Goal: Transaction & Acquisition: Purchase product/service

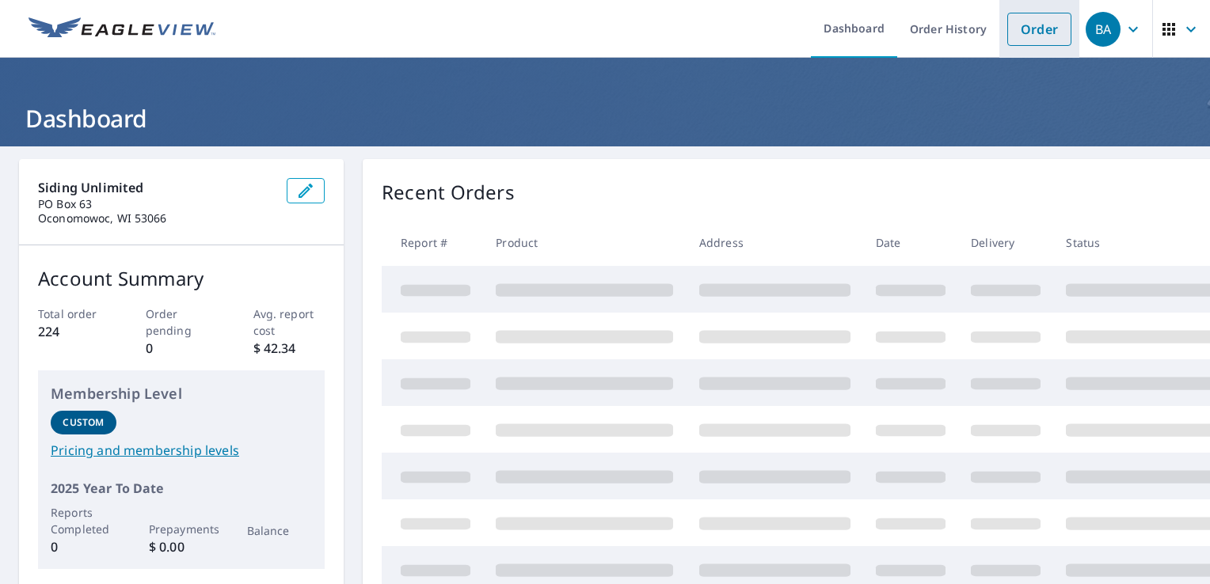
click at [1047, 29] on link "Order" at bounding box center [1039, 29] width 64 height 33
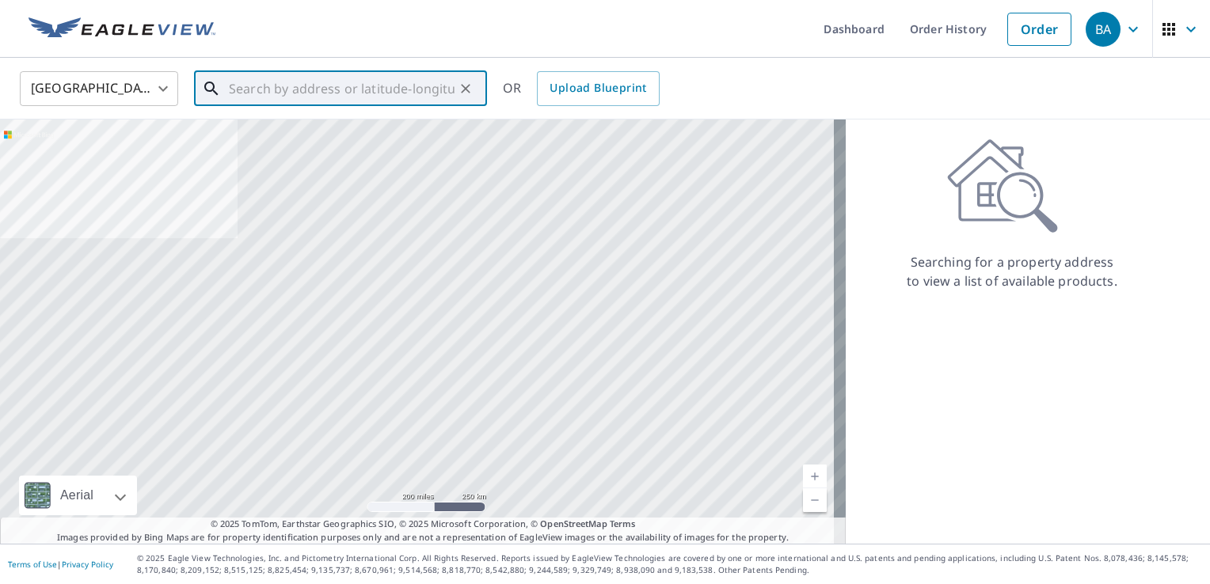
click at [389, 94] on input "text" at bounding box center [342, 89] width 226 height 44
paste input "[STREET_ADDRESS]"
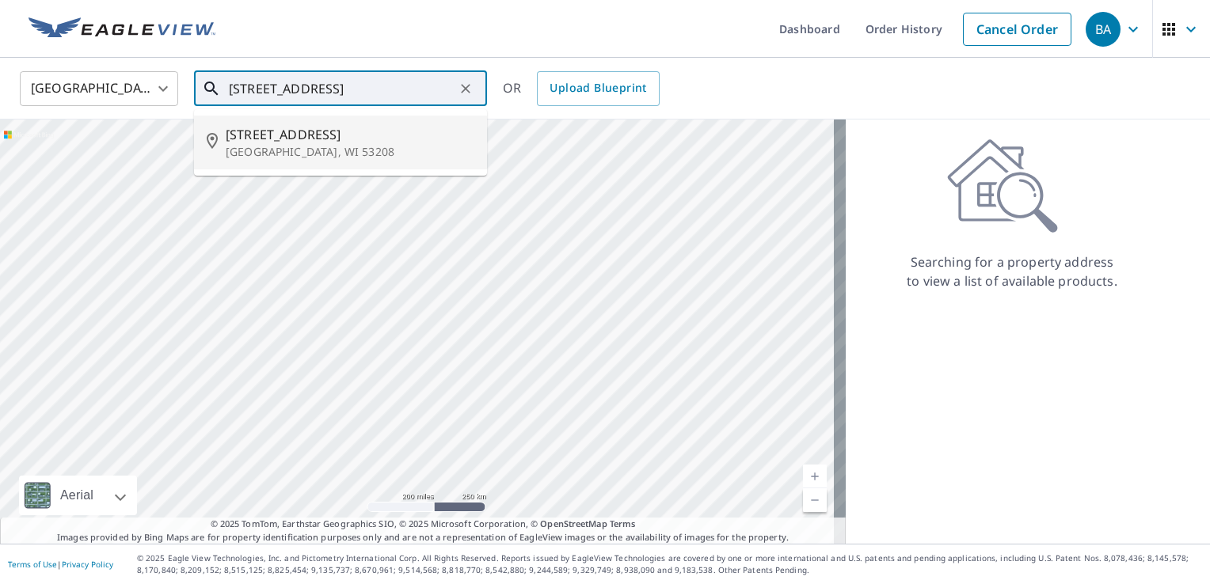
click at [338, 139] on span "[STREET_ADDRESS]" at bounding box center [350, 134] width 249 height 19
type input "[STREET_ADDRESS]"
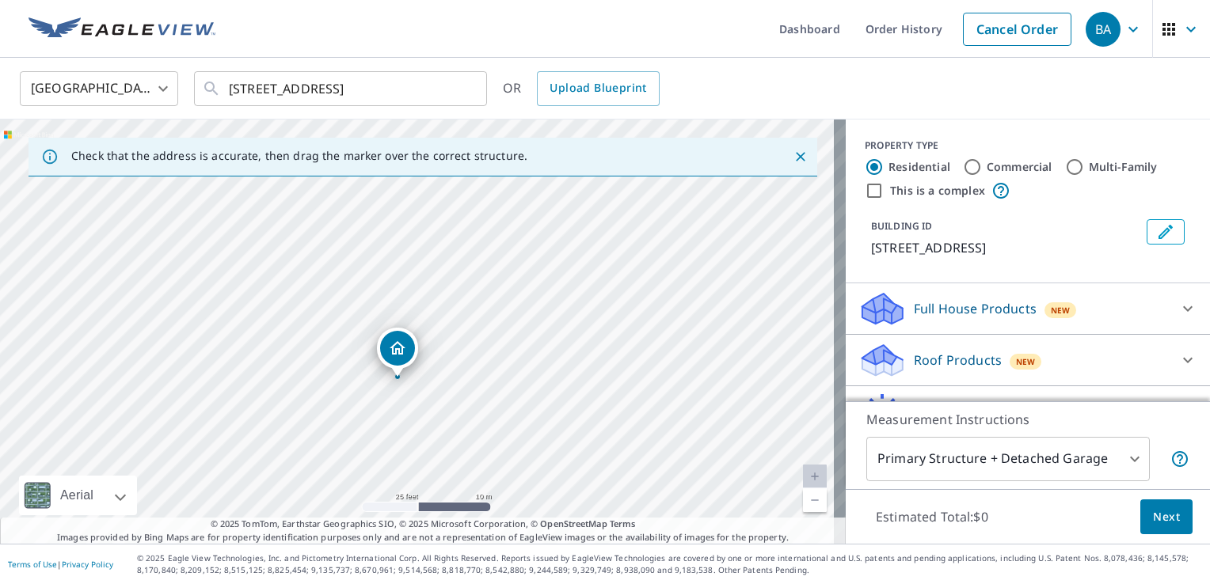
click at [421, 223] on div "[STREET_ADDRESS]" at bounding box center [423, 332] width 846 height 424
drag, startPoint x: 472, startPoint y: 313, endPoint x: 474, endPoint y: 349, distance: 36.5
click at [474, 349] on div "[STREET_ADDRESS]" at bounding box center [423, 332] width 846 height 424
drag, startPoint x: 624, startPoint y: 288, endPoint x: 607, endPoint y: 378, distance: 91.2
click at [607, 378] on div "[STREET_ADDRESS]" at bounding box center [423, 332] width 846 height 424
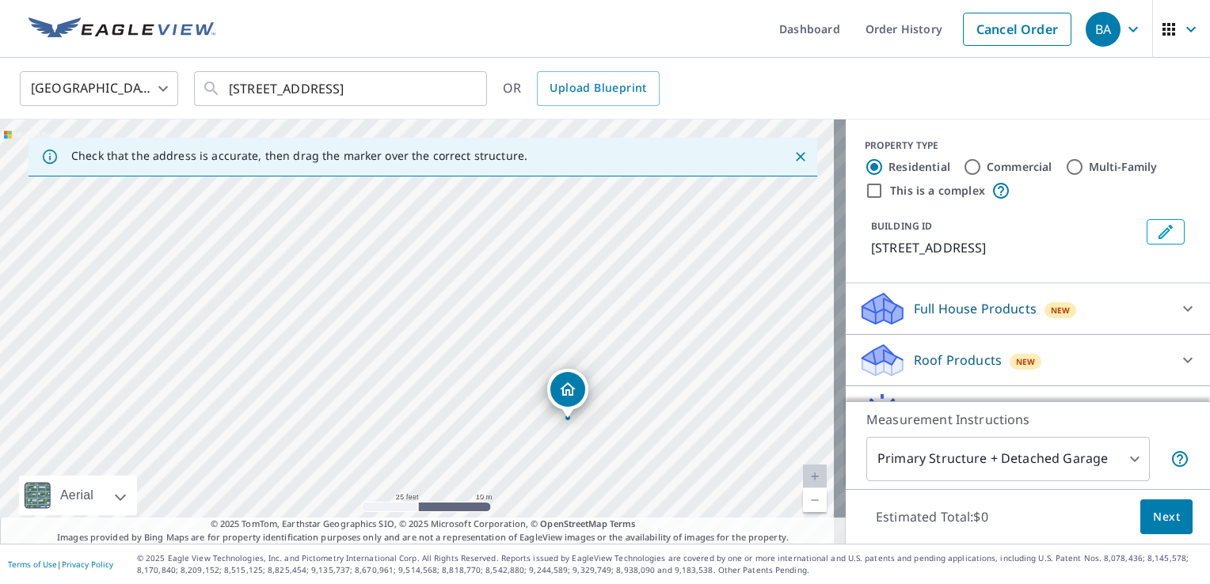
click at [1183, 363] on icon at bounding box center [1188, 361] width 10 height 6
click at [1153, 512] on span "Next" at bounding box center [1166, 518] width 27 height 20
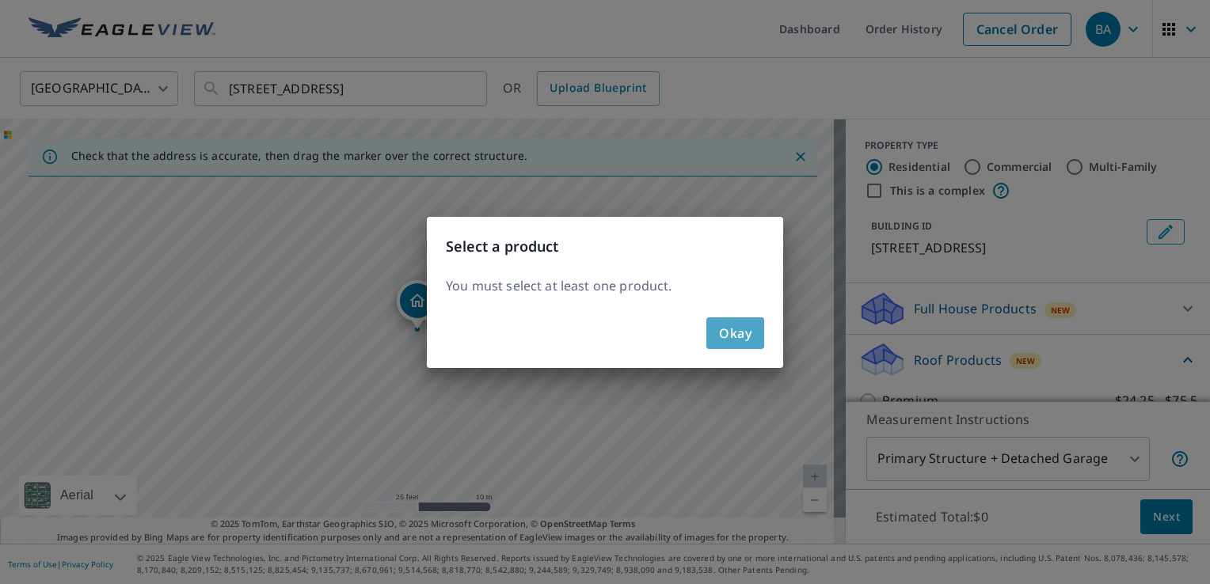
click at [749, 333] on span "Okay" at bounding box center [735, 333] width 32 height 22
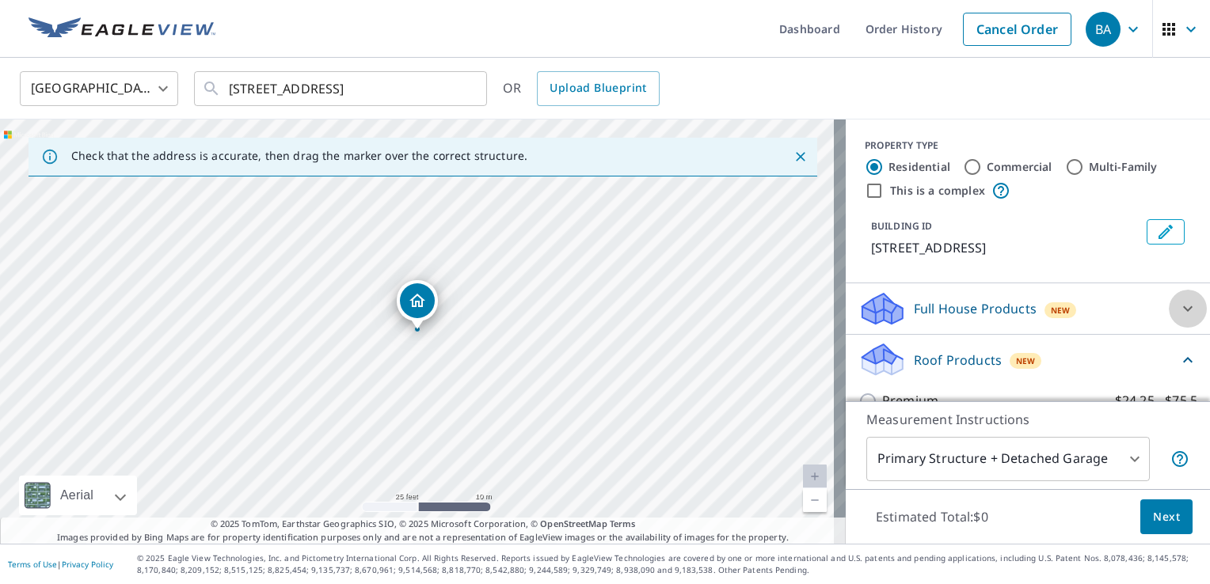
click at [1178, 318] on icon at bounding box center [1187, 308] width 19 height 19
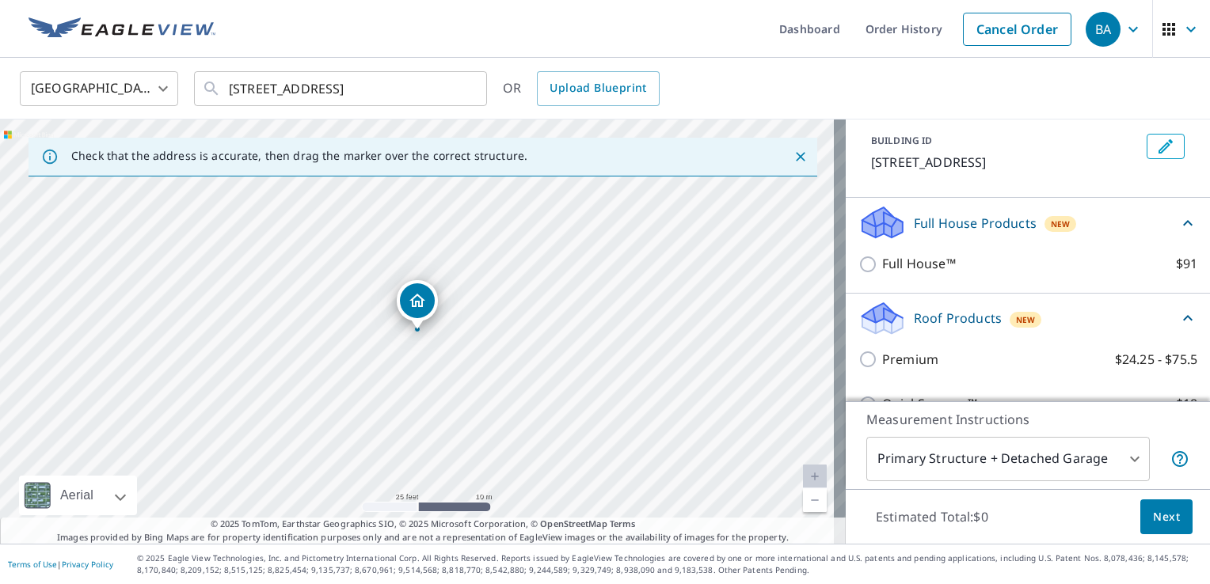
scroll to position [79, 0]
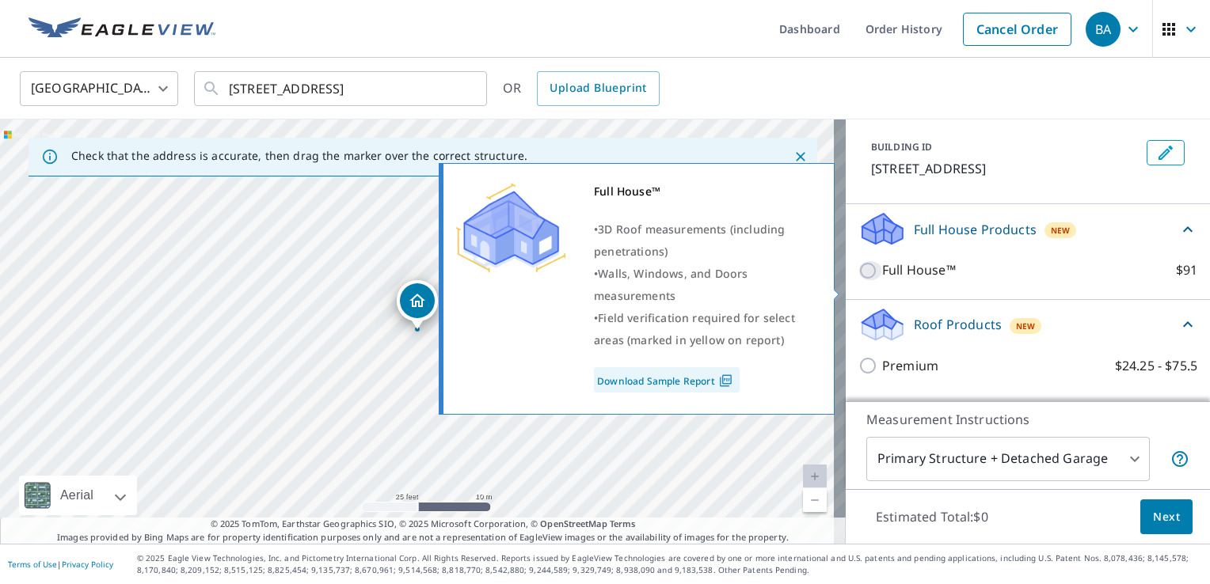
click at [858, 280] on input "Full House™ $91" at bounding box center [870, 270] width 24 height 19
checkbox input "true"
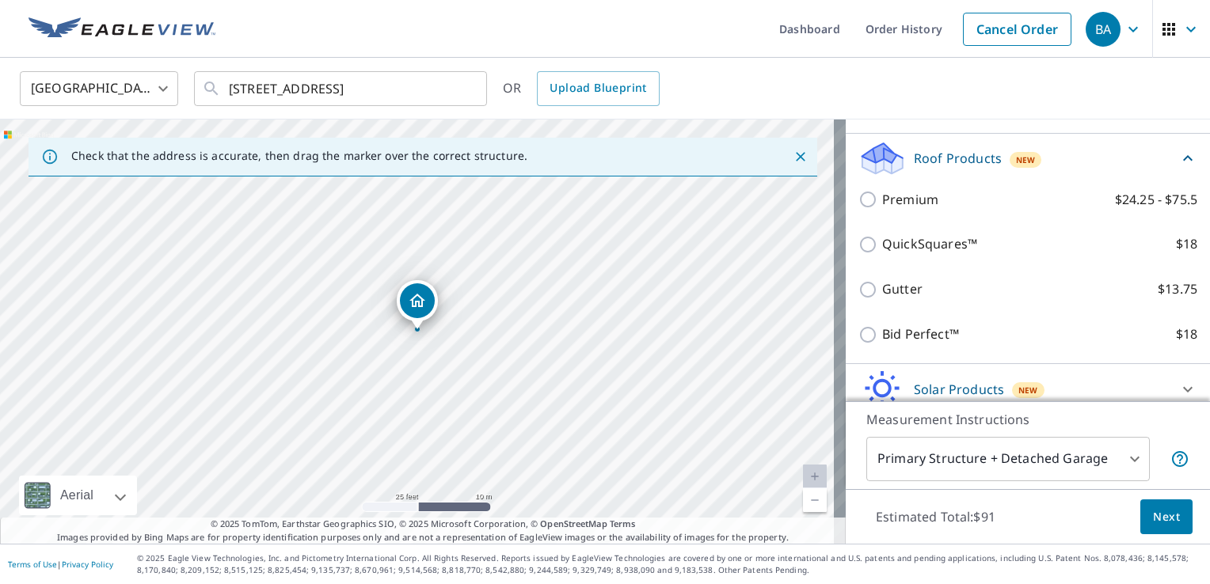
scroll to position [307, 0]
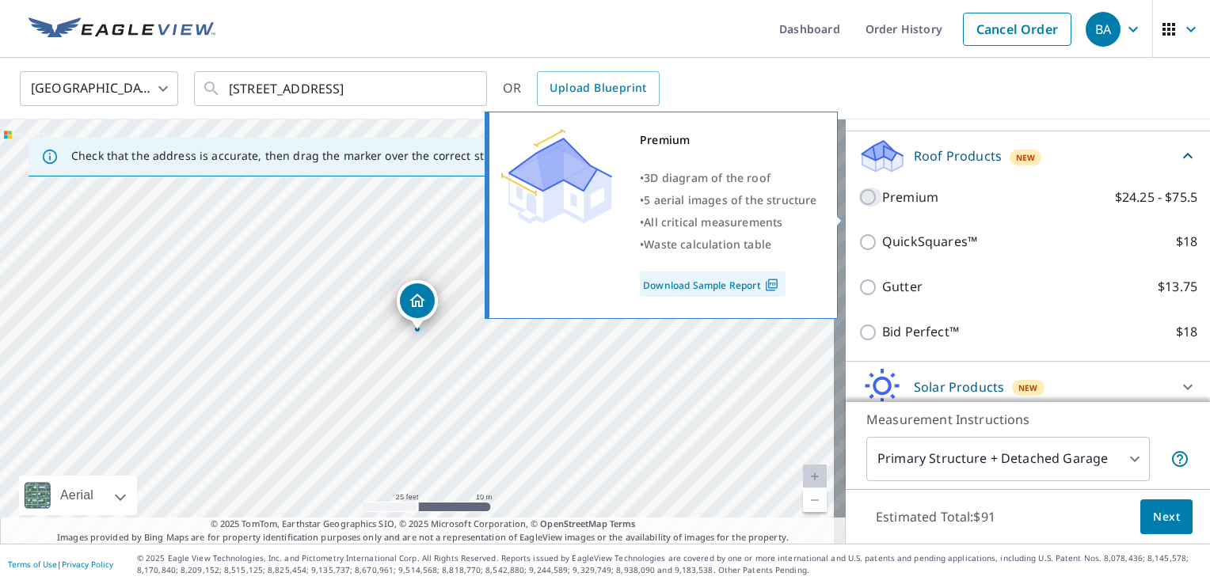
click at [858, 207] on input "Premium $24.25 - $75.5" at bounding box center [870, 197] width 24 height 19
checkbox input "true"
checkbox input "false"
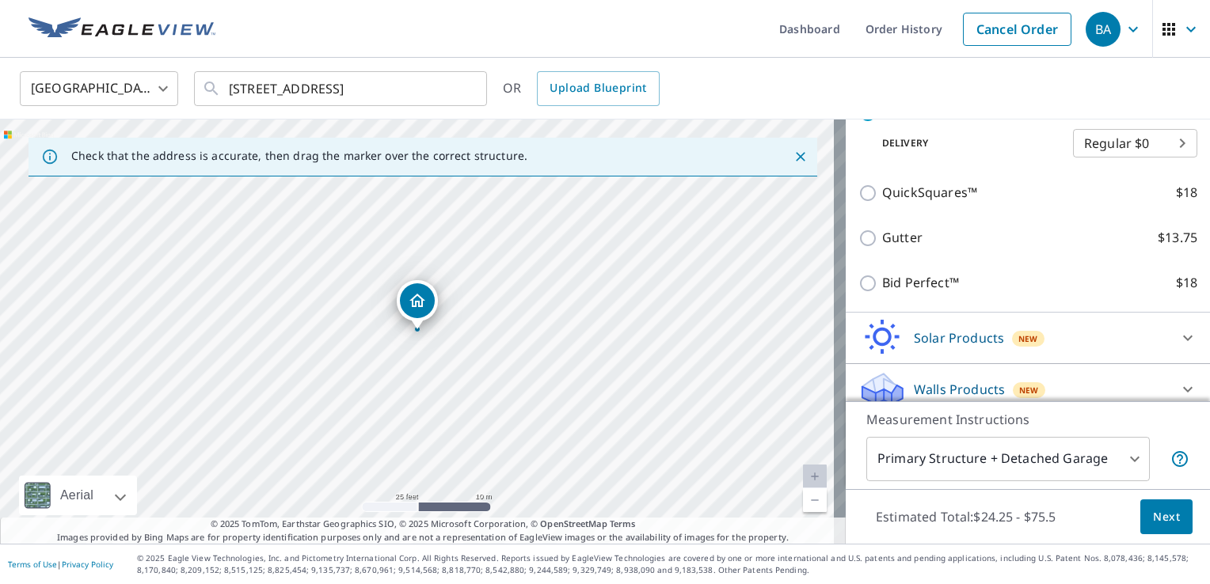
scroll to position [386, 0]
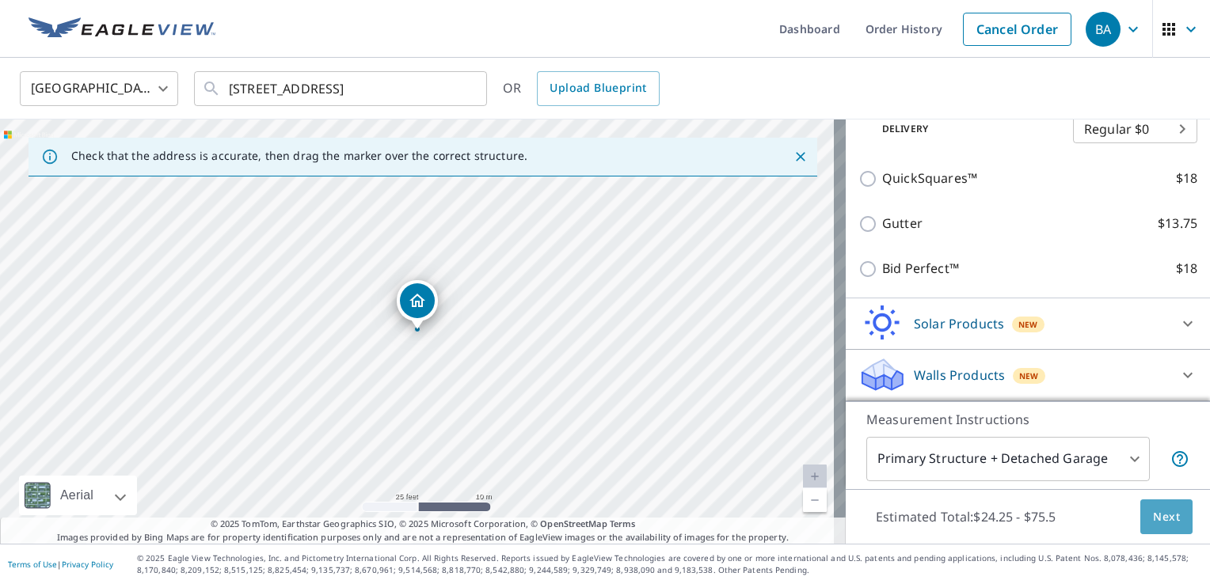
click at [1153, 510] on span "Next" at bounding box center [1166, 518] width 27 height 20
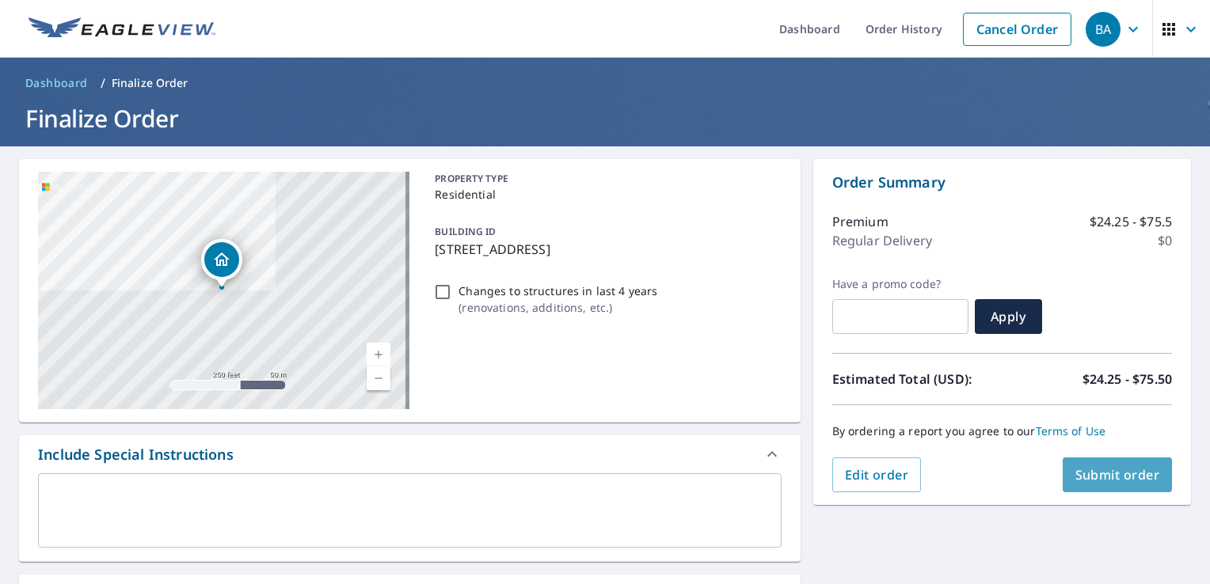
click at [1113, 468] on span "Submit order" at bounding box center [1117, 474] width 85 height 17
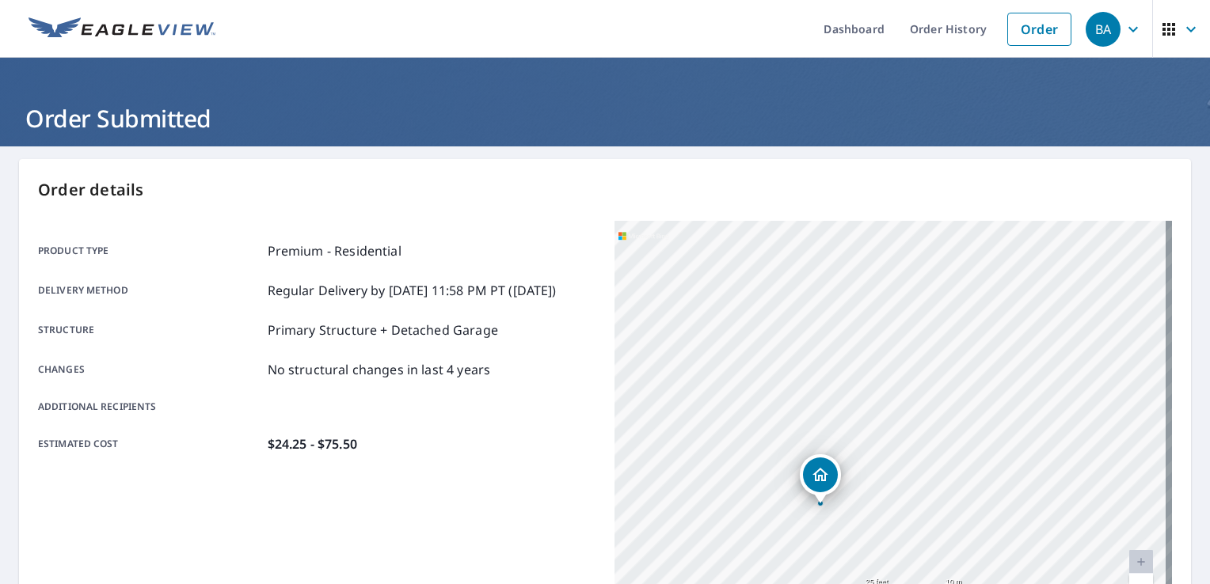
drag, startPoint x: 817, startPoint y: 407, endPoint x: 851, endPoint y: 555, distance: 151.8
click at [851, 555] on div "[STREET_ADDRESS]" at bounding box center [894, 419] width 558 height 396
click at [839, 318] on div "[STREET_ADDRESS]" at bounding box center [894, 419] width 558 height 396
drag, startPoint x: 1001, startPoint y: 379, endPoint x: 997, endPoint y: 407, distance: 28.8
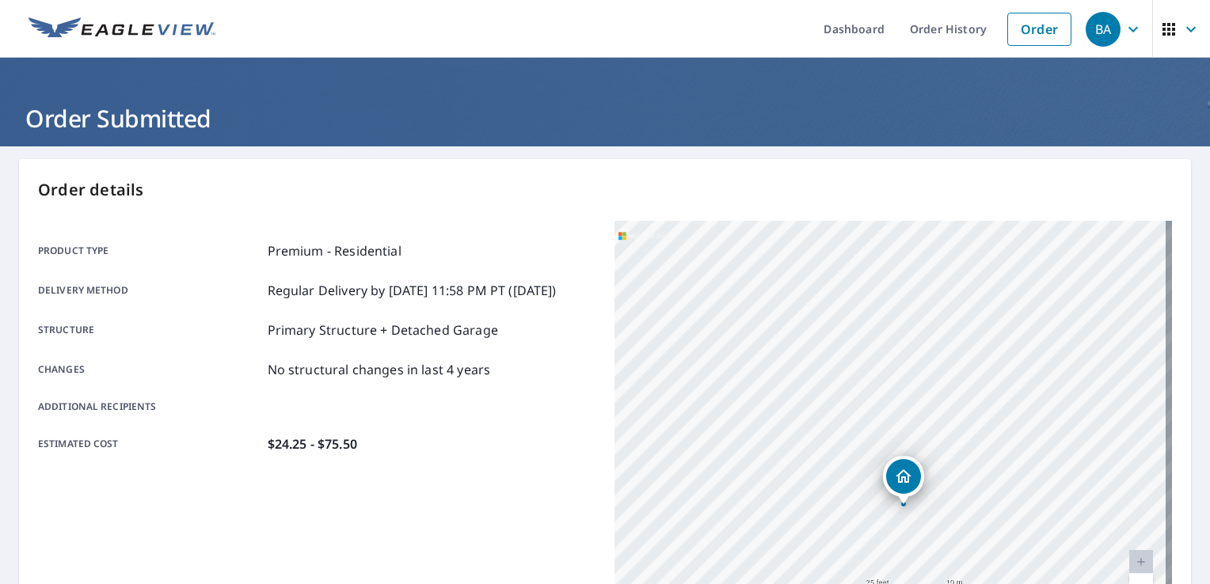
click at [997, 407] on div "[STREET_ADDRESS]" at bounding box center [894, 419] width 558 height 396
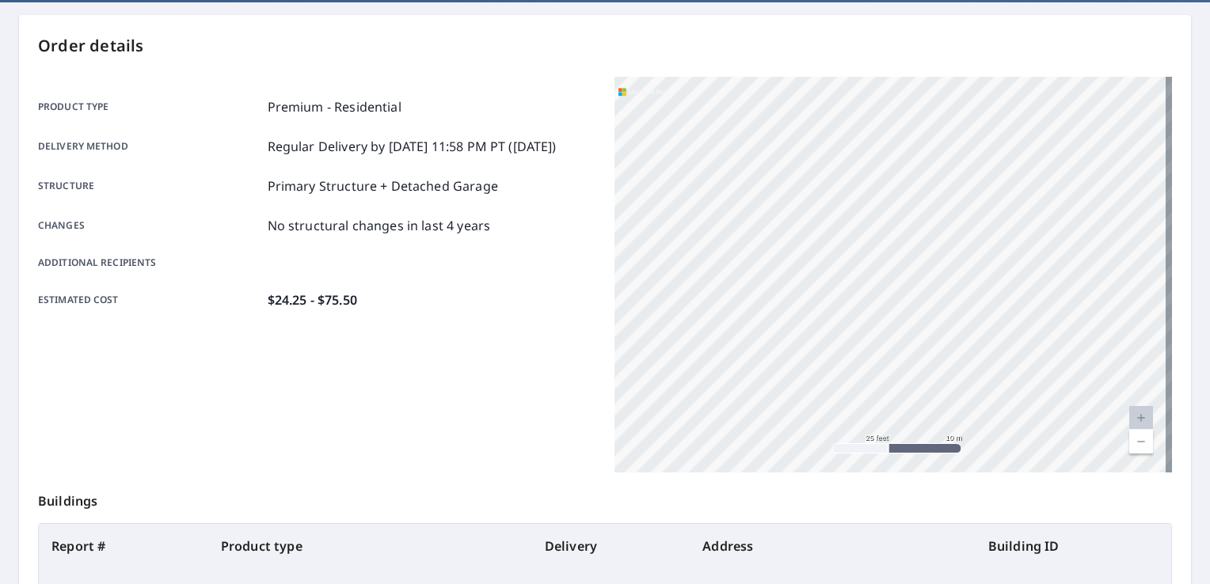
scroll to position [108, 0]
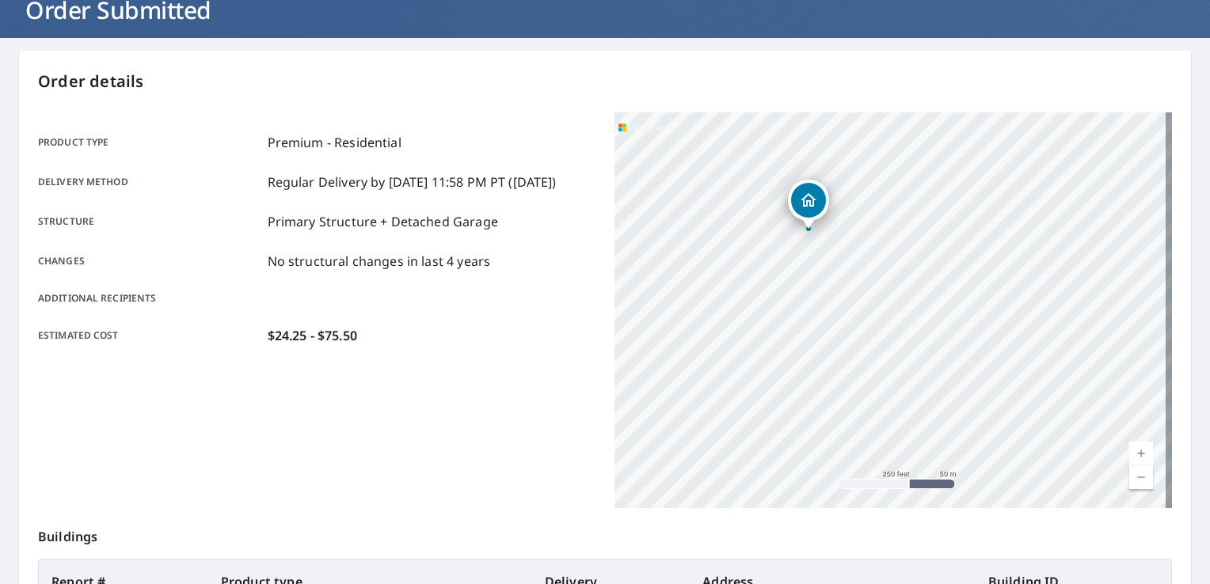
drag, startPoint x: 838, startPoint y: 281, endPoint x: 829, endPoint y: 316, distance: 35.9
click at [829, 316] on div "[STREET_ADDRESS]" at bounding box center [894, 310] width 558 height 396
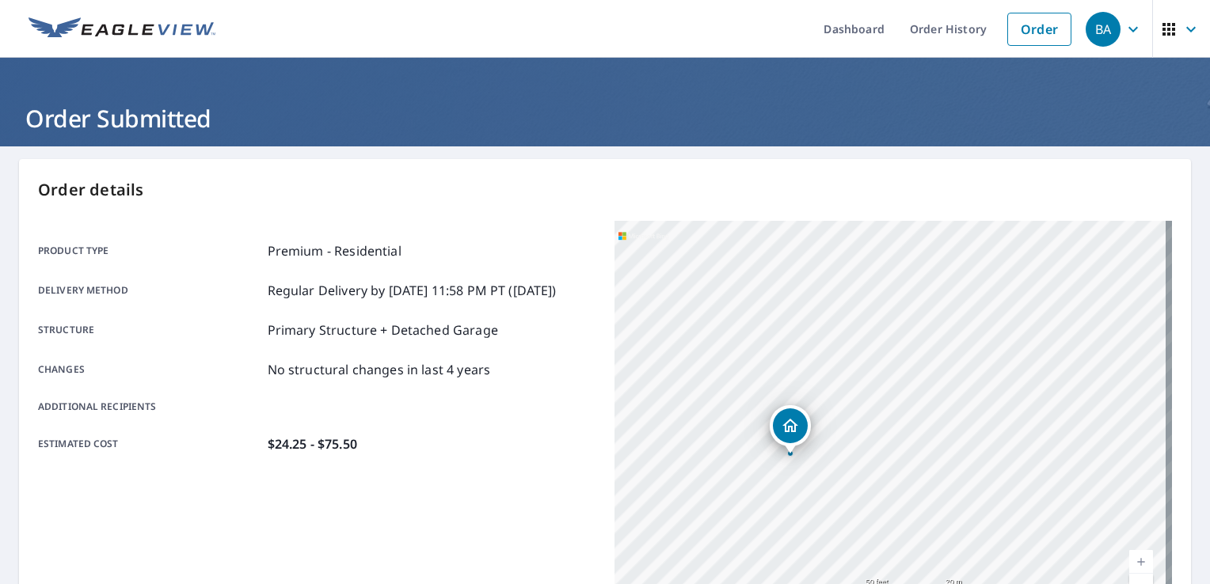
scroll to position [0, 0]
